Goal: Task Accomplishment & Management: Manage account settings

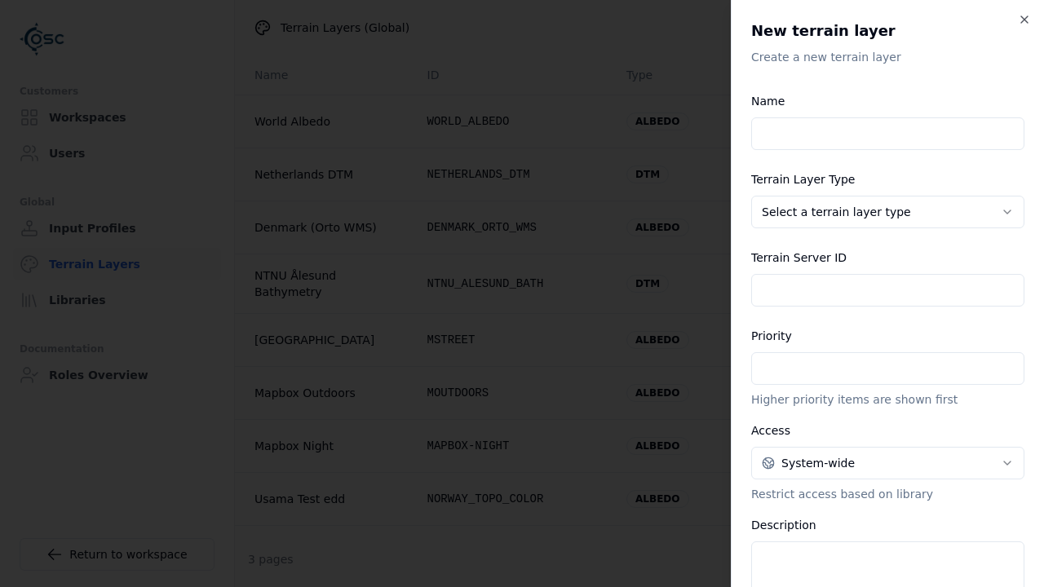
click at [887, 134] on input "Name" at bounding box center [887, 133] width 273 height 33
type input "**********"
